Goal: Transaction & Acquisition: Purchase product/service

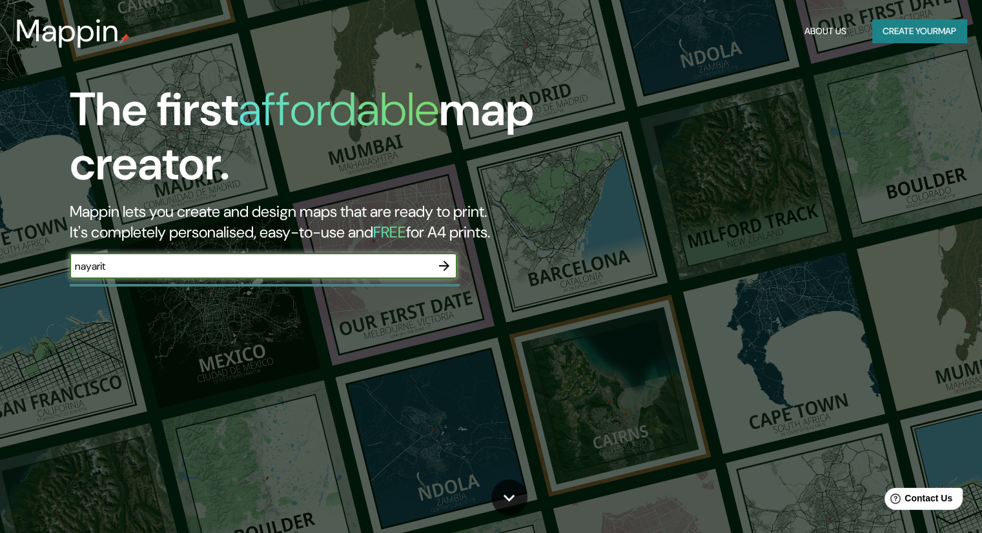
type input "nayarit"
click at [453, 268] on button "button" at bounding box center [444, 266] width 26 height 26
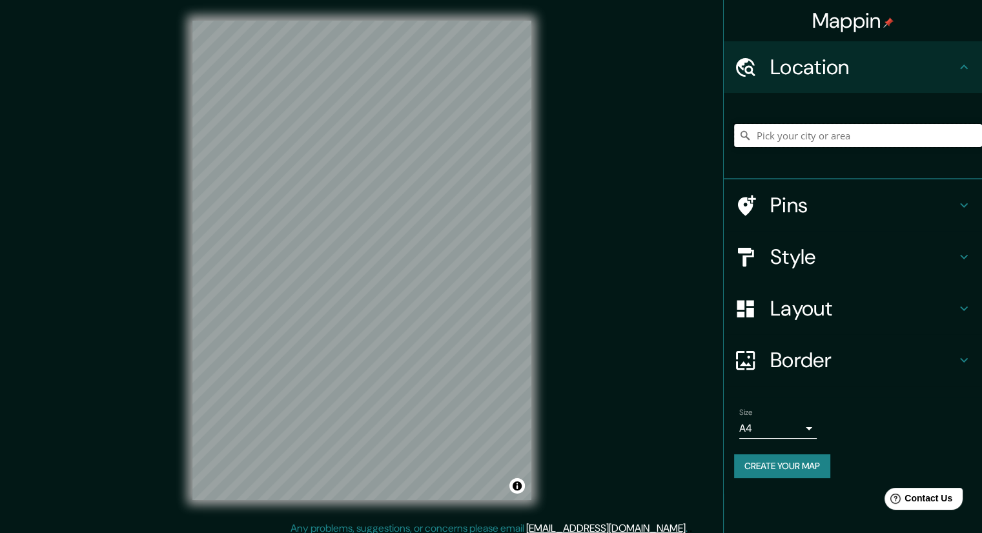
click at [880, 139] on input "Pick your city or area" at bounding box center [858, 135] width 248 height 23
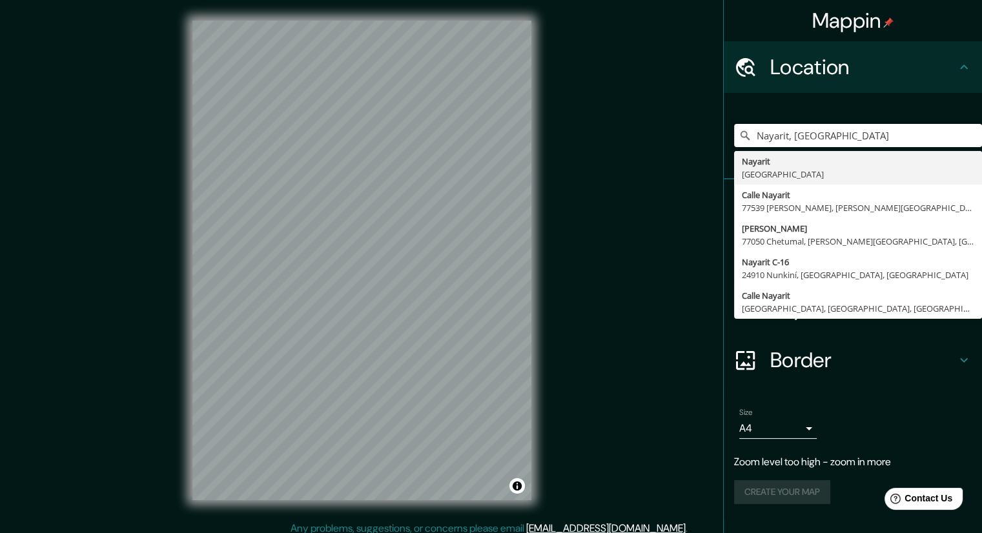
type input "Nayarit, [GEOGRAPHIC_DATA]"
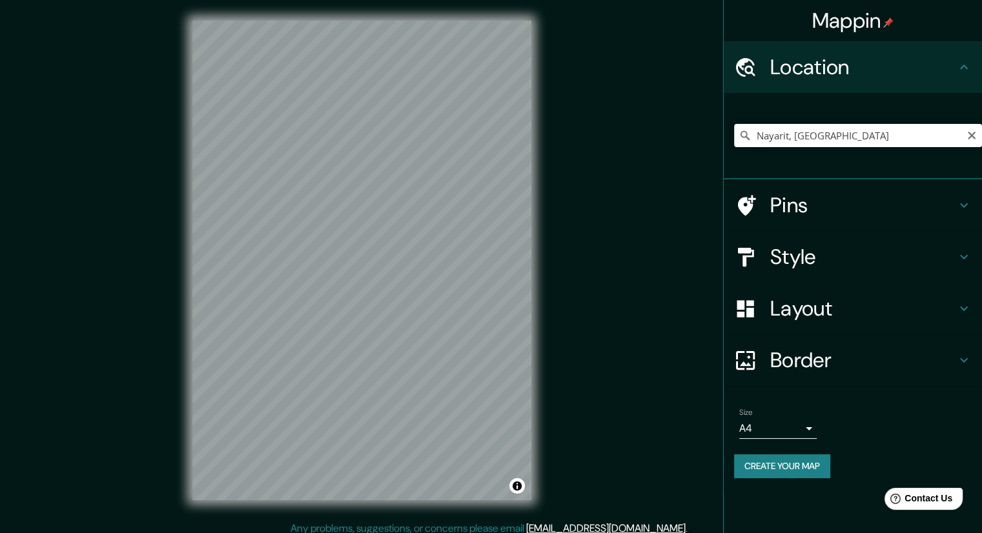
click at [838, 135] on input "Nayarit, [GEOGRAPHIC_DATA]" at bounding box center [858, 135] width 248 height 23
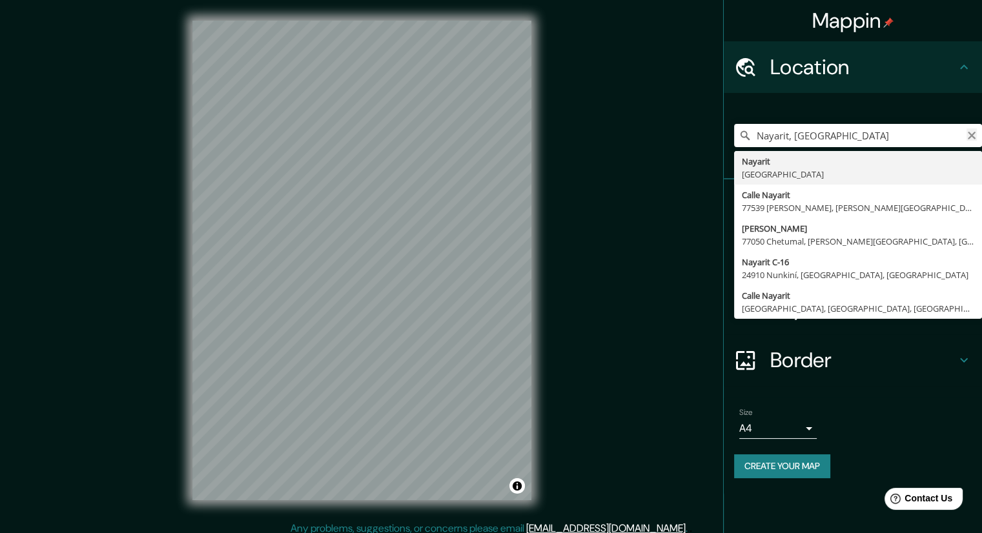
click at [973, 138] on icon "Clear" at bounding box center [971, 136] width 8 height 8
type input "[PERSON_NAME], [GEOGRAPHIC_DATA], [GEOGRAPHIC_DATA]"
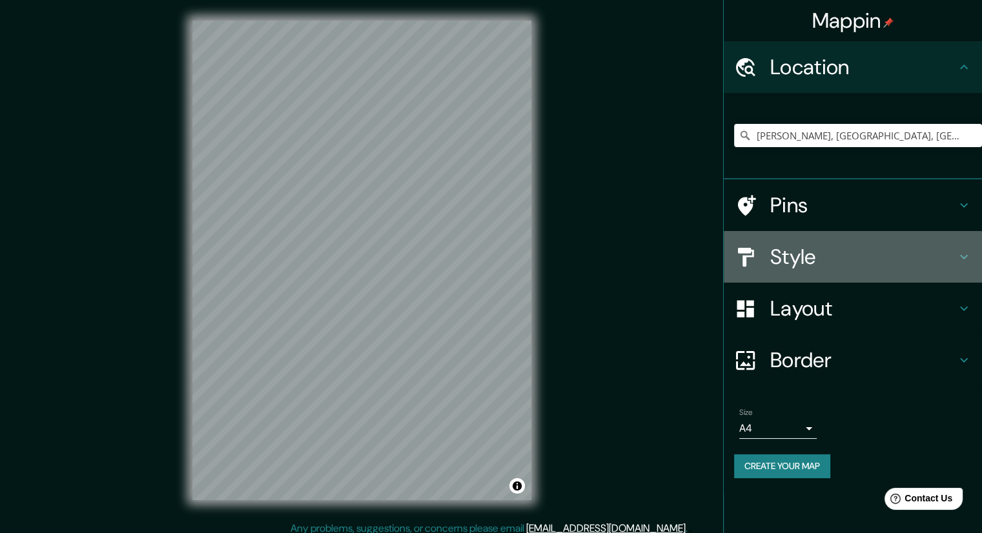
click at [959, 250] on icon at bounding box center [963, 256] width 15 height 15
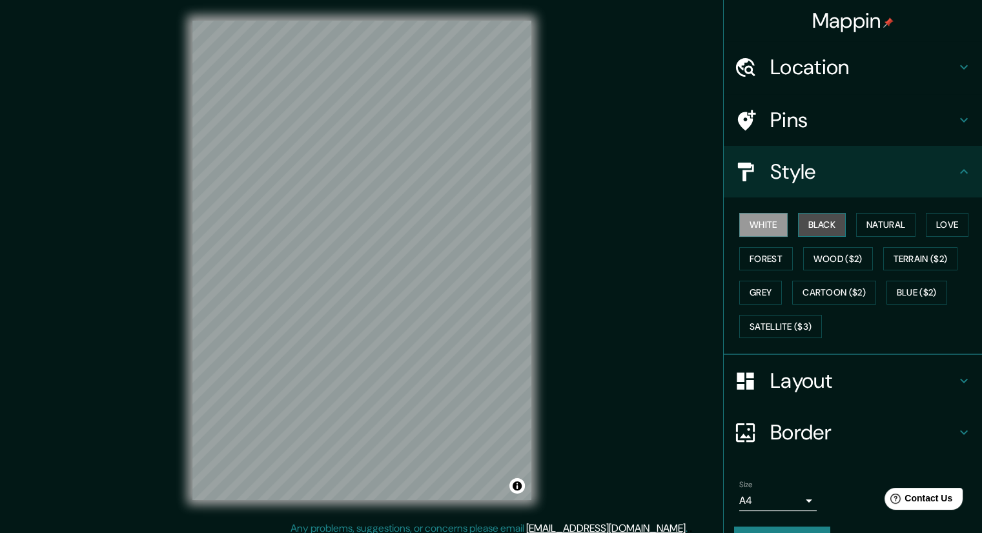
click at [809, 225] on button "Black" at bounding box center [822, 225] width 48 height 24
click at [888, 221] on button "Natural" at bounding box center [885, 225] width 59 height 24
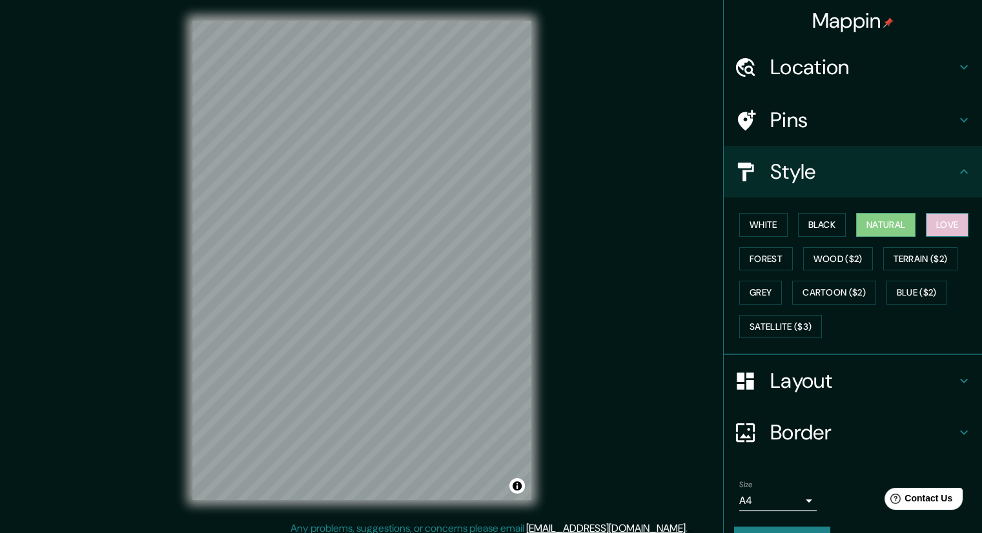
click at [925, 223] on button "Love" at bounding box center [946, 225] width 43 height 24
click at [744, 260] on button "Forest" at bounding box center [766, 259] width 54 height 24
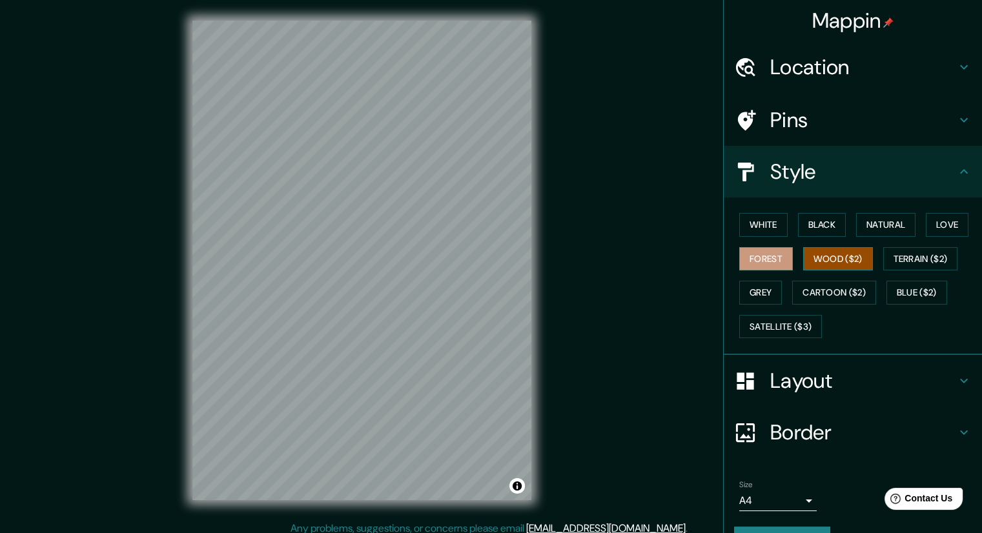
click at [830, 256] on button "Wood ($2)" at bounding box center [838, 259] width 70 height 24
click at [883, 262] on button "Terrain ($2)" at bounding box center [920, 259] width 75 height 24
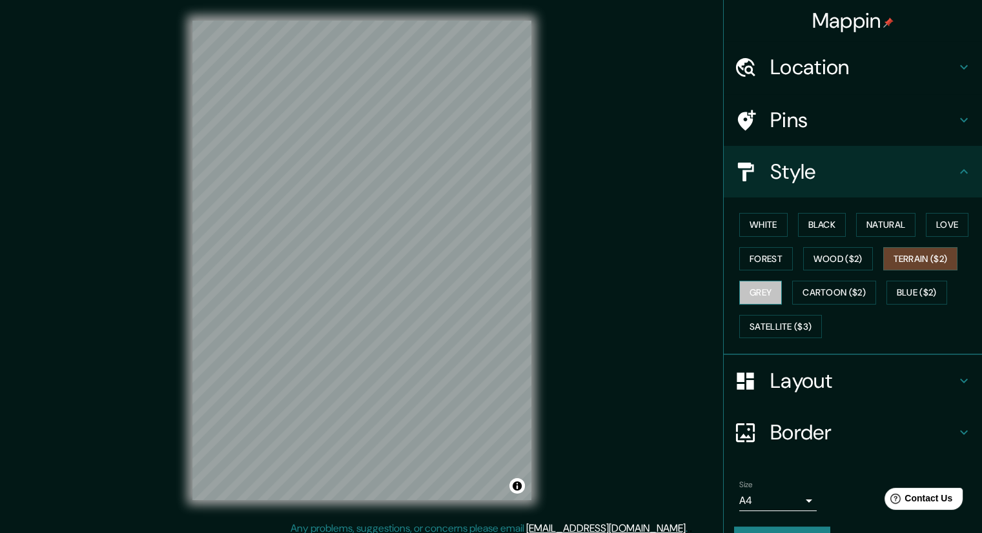
click at [759, 295] on button "Grey" at bounding box center [760, 293] width 43 height 24
click at [820, 281] on button "Cartoon ($2)" at bounding box center [834, 293] width 84 height 24
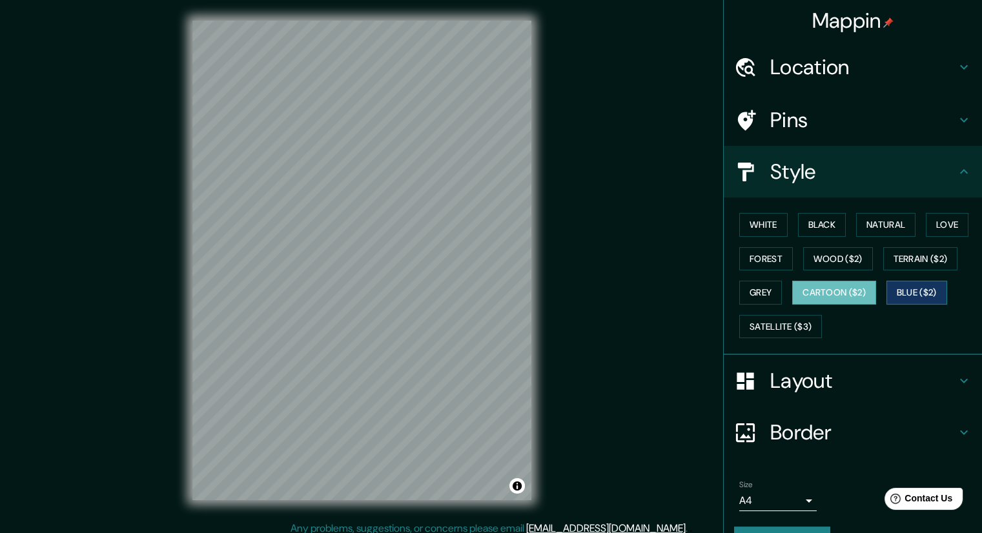
click at [906, 285] on button "Blue ($2)" at bounding box center [916, 293] width 61 height 24
click at [769, 329] on button "Satellite ($3)" at bounding box center [780, 327] width 83 height 24
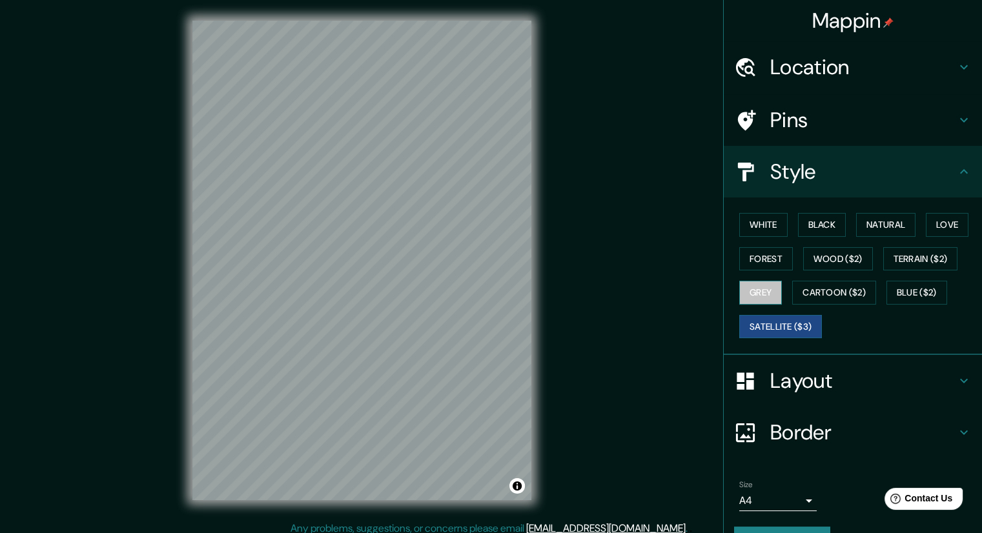
click at [752, 285] on button "Grey" at bounding box center [760, 293] width 43 height 24
